Goal: Information Seeking & Learning: Check status

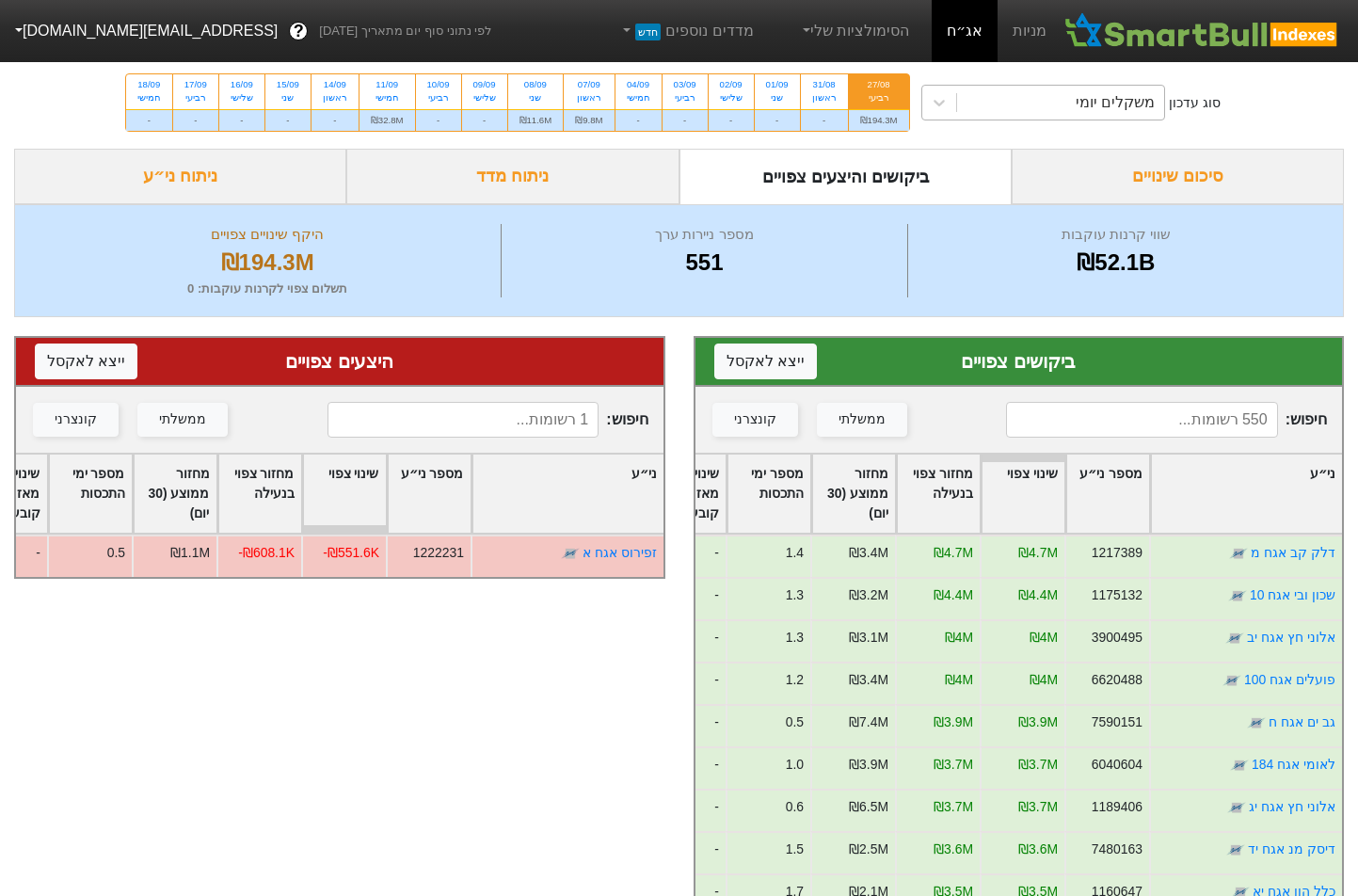
click at [1084, 105] on div "משקלים יומי" at bounding box center [1116, 103] width 79 height 23
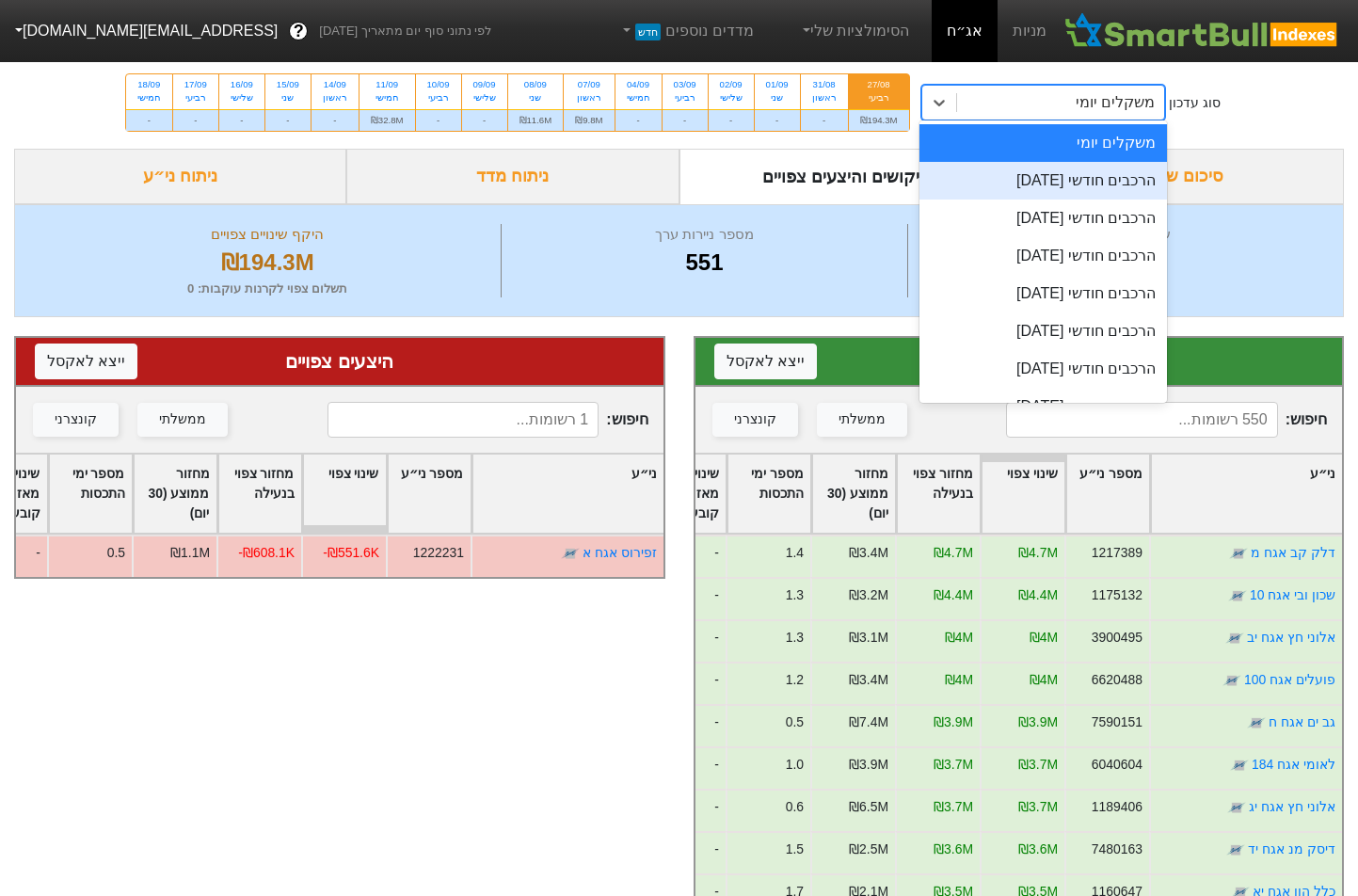
click at [1042, 165] on div "הרכבים חודשי [DATE]" at bounding box center [1044, 181] width 249 height 38
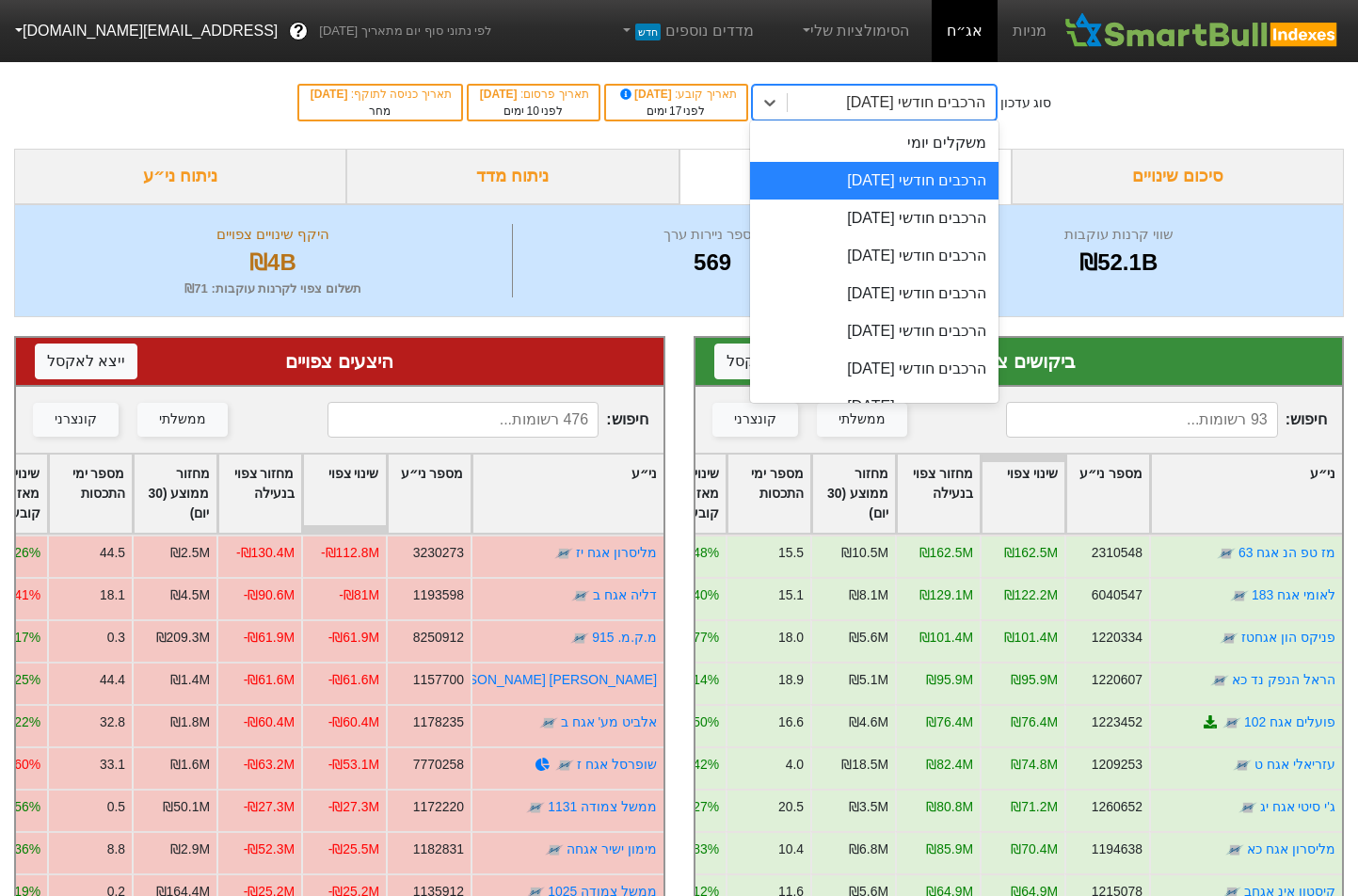
click at [846, 105] on div "הרכבים חודשי [DATE]" at bounding box center [916, 103] width 139 height 23
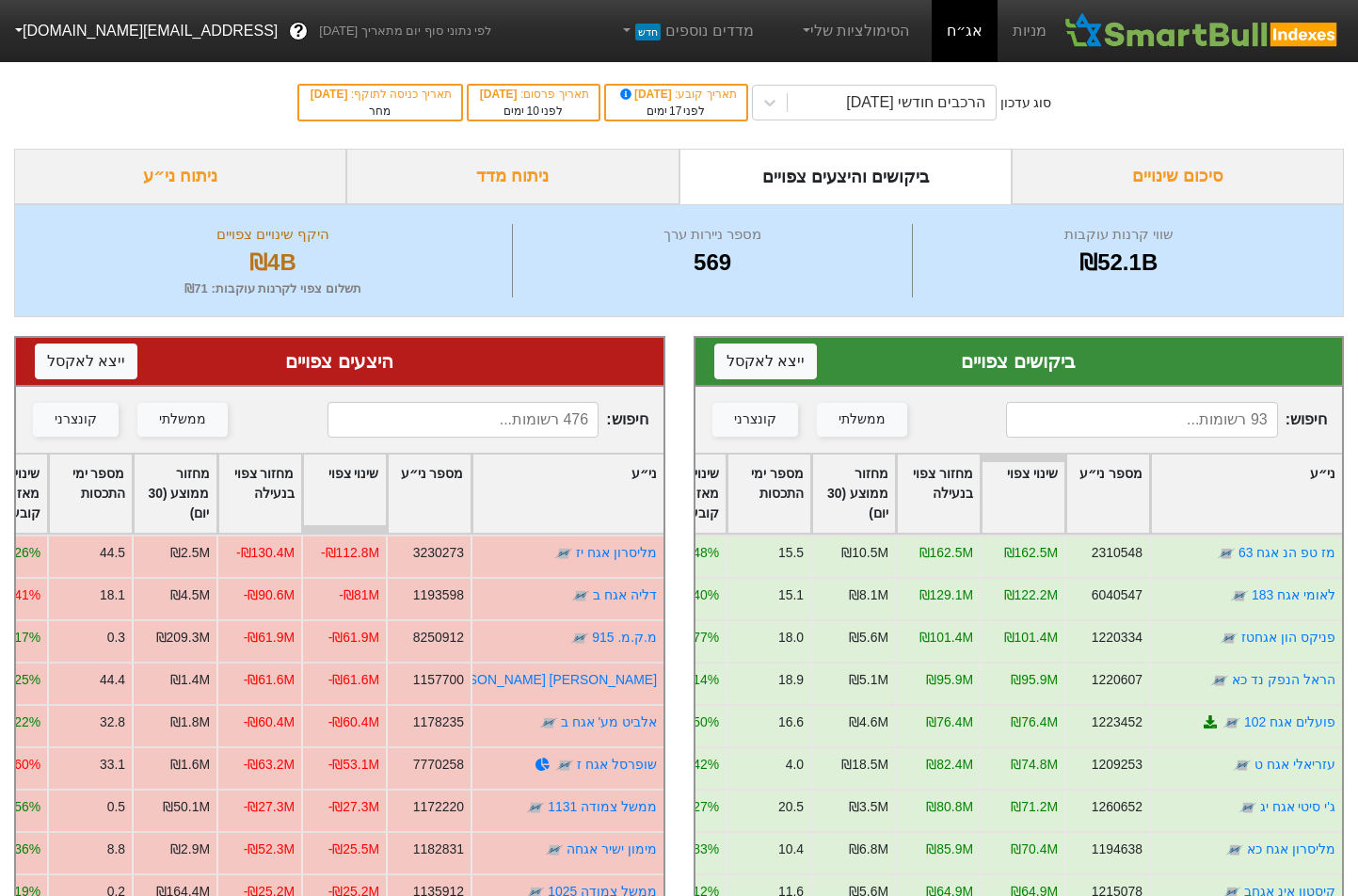
click at [659, 136] on div "סוג עדכון הרכבים חודשי [DATE] תאריך קובע : [DATE] לפני 17 ימים תאריך פרסום : [D…" at bounding box center [679, 103] width 1358 height 92
click at [1155, 424] on input at bounding box center [1142, 419] width 272 height 36
type input "ריט"
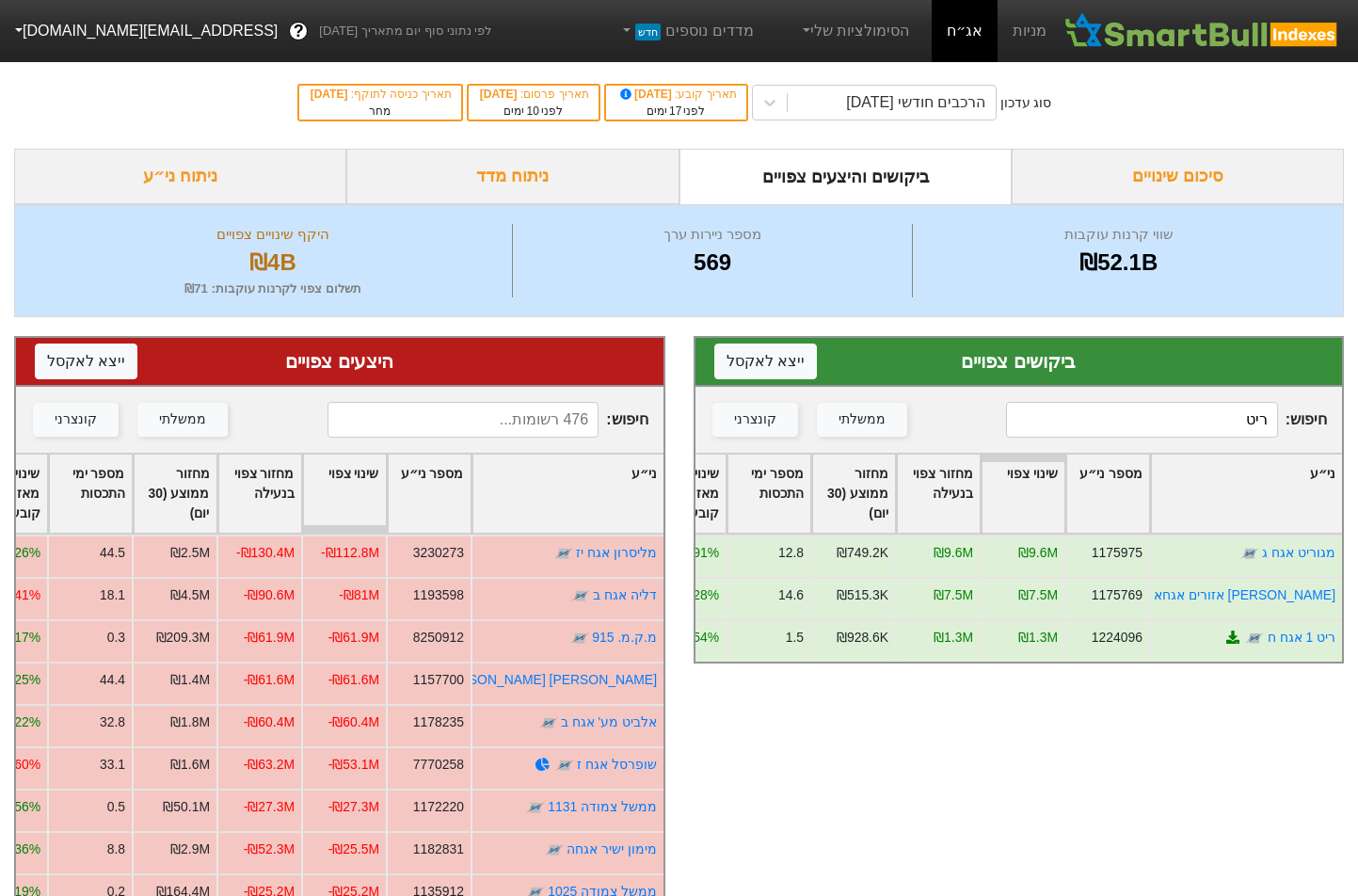
drag, startPoint x: 1249, startPoint y: 413, endPoint x: 1301, endPoint y: 416, distance: 52.1
click at [1301, 416] on span "חיפוש : [PERSON_NAME]" at bounding box center [1167, 419] width 321 height 36
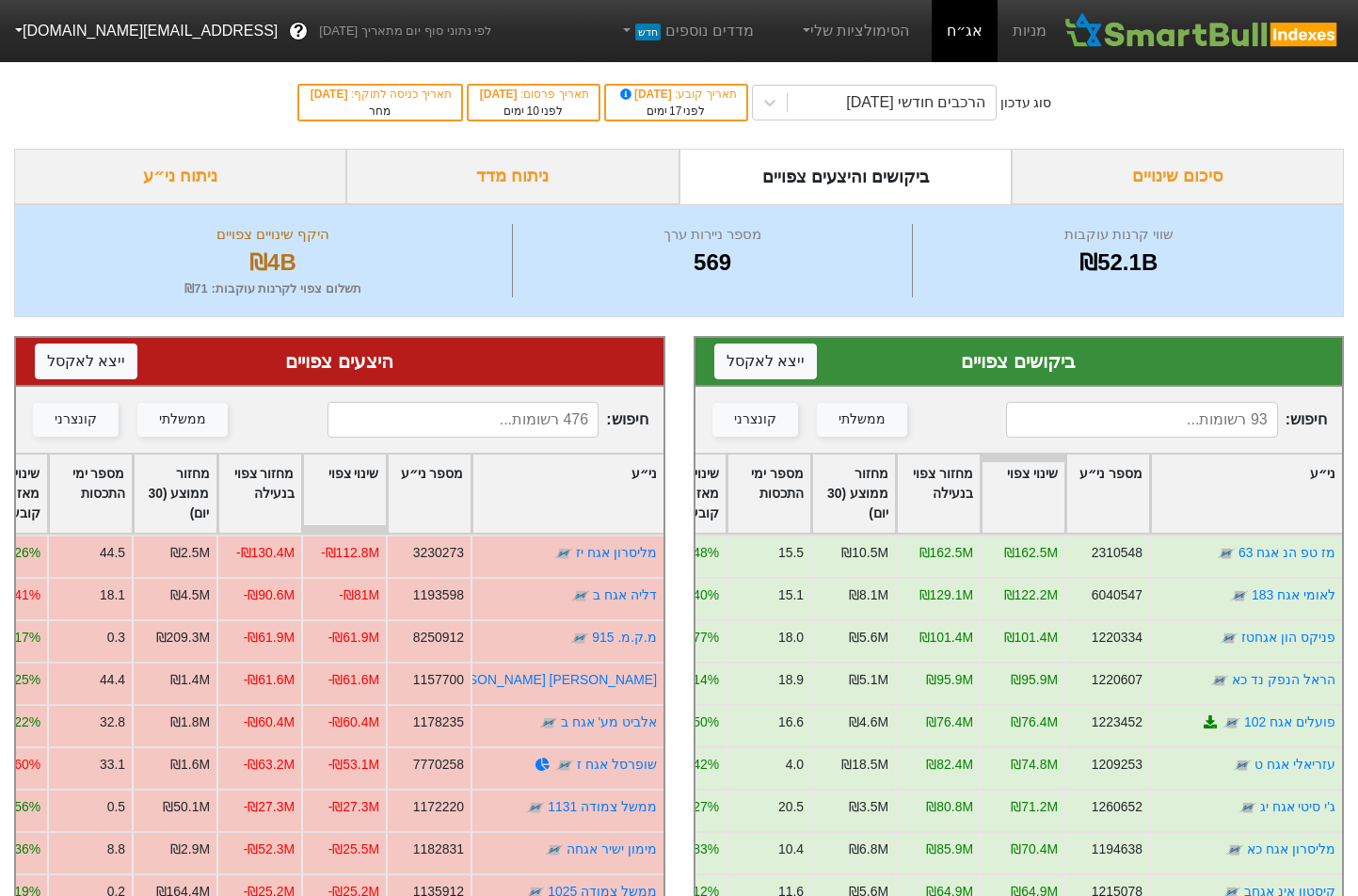
click at [791, 172] on div "ביקושים והיצעים צפויים" at bounding box center [845, 176] width 333 height 56
click at [825, 104] on div "הרכבים חודשי [DATE]" at bounding box center [892, 103] width 208 height 34
click at [1163, 116] on div "סוג עדכון הרכבים חודשי [DATE] תאריך קובע : [DATE] לפני 17 ימים תאריך פרסום : [D…" at bounding box center [679, 103] width 1358 height 92
click at [974, 106] on div "הרכבים חודשי [DATE]" at bounding box center [916, 103] width 139 height 23
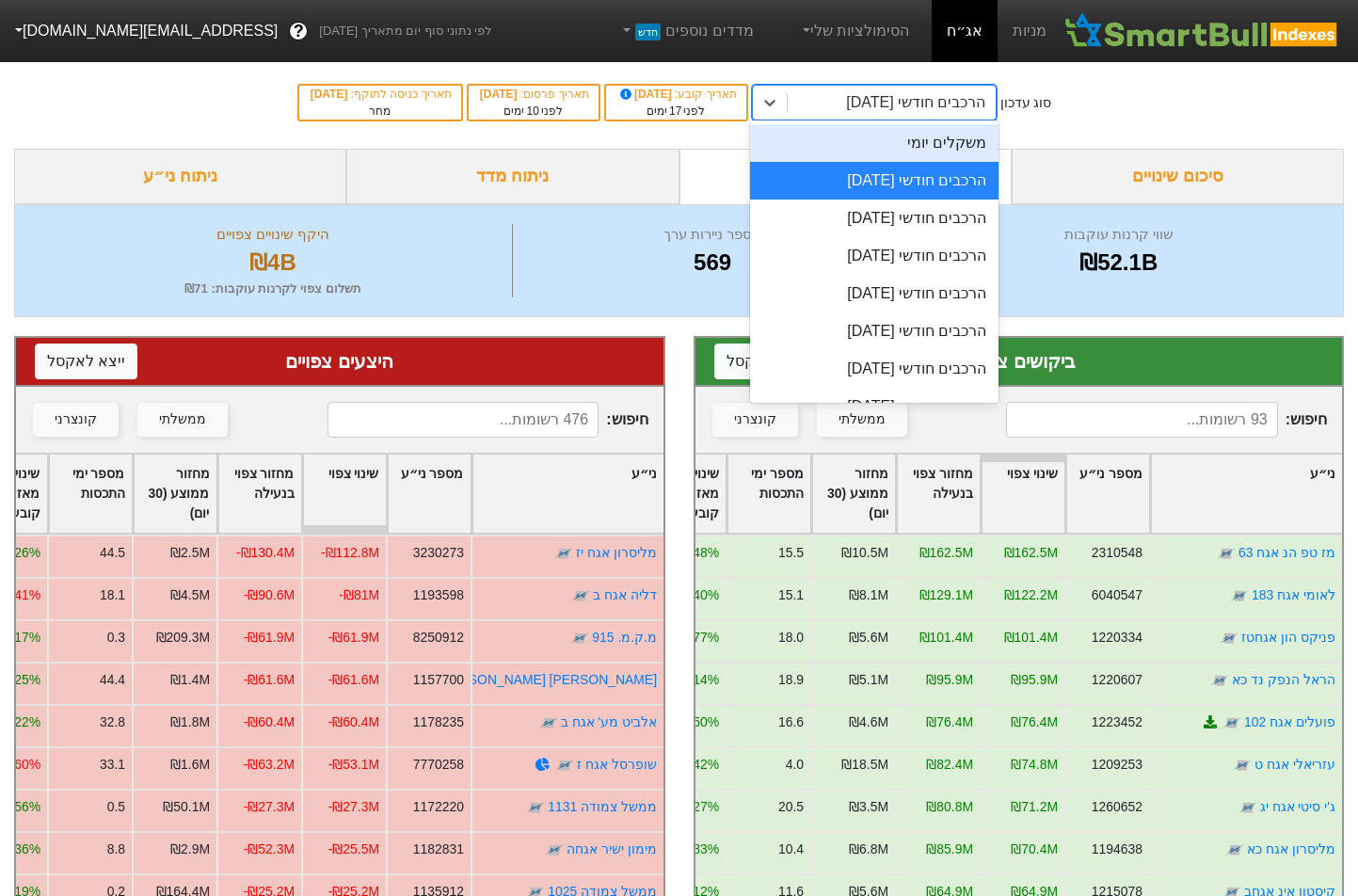
click at [977, 138] on div "משקלים יומי" at bounding box center [875, 143] width 249 height 38
